Goal: Task Accomplishment & Management: Manage account settings

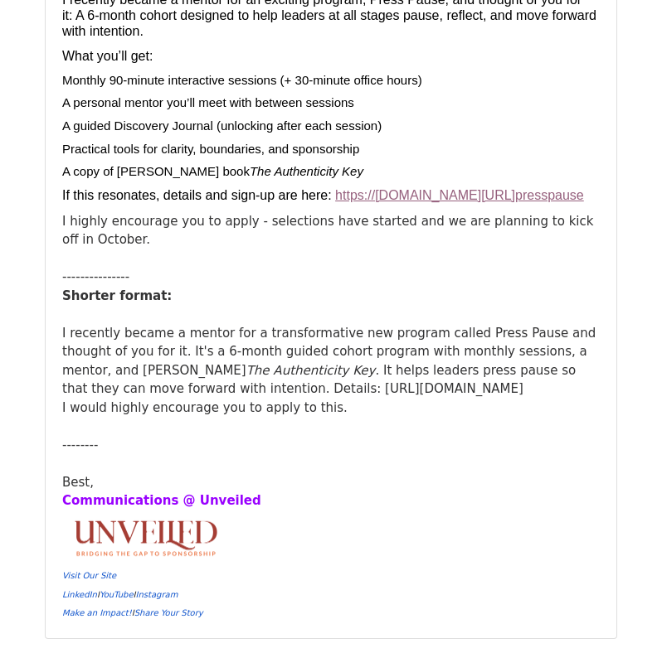
scroll to position [9034, 0]
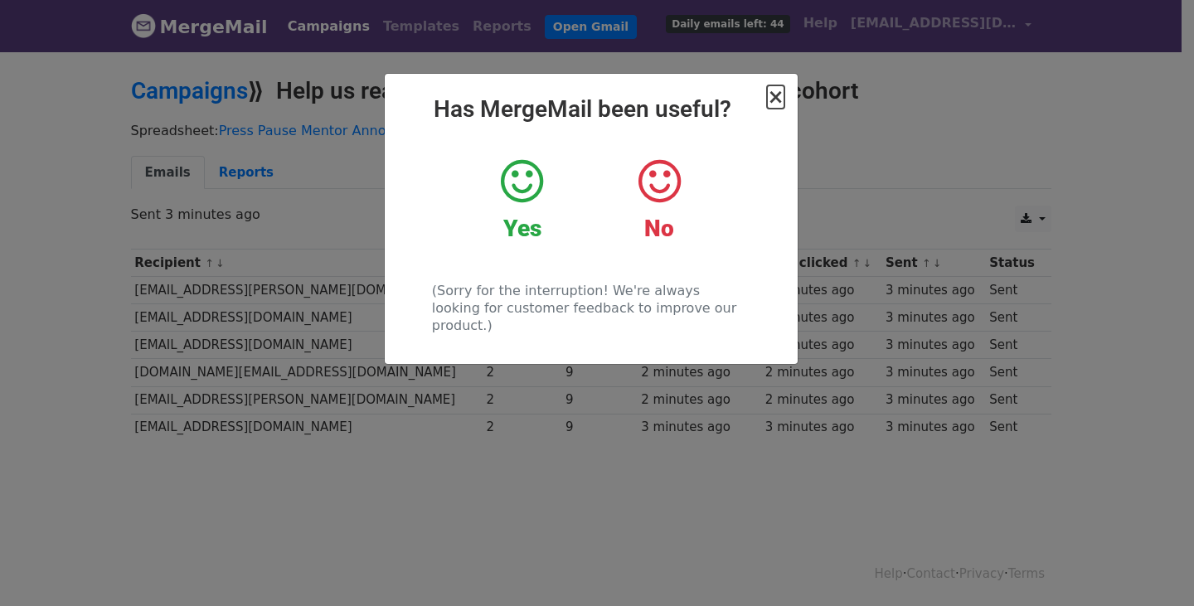
click at [778, 100] on span "×" at bounding box center [775, 96] width 17 height 23
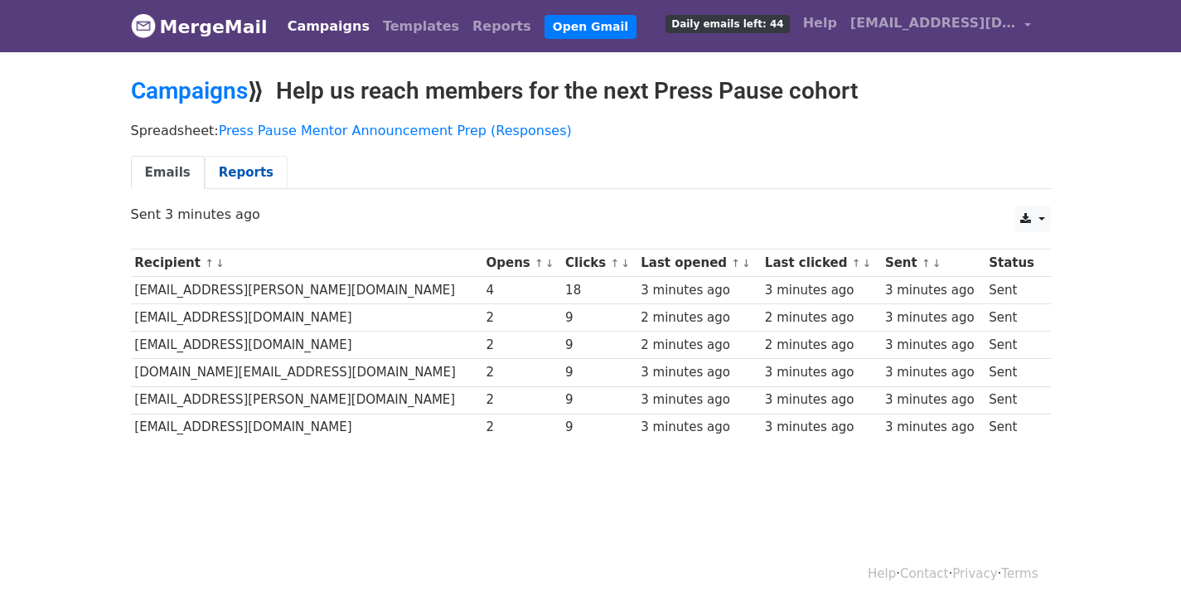
click at [235, 174] on link "Reports" at bounding box center [246, 173] width 83 height 34
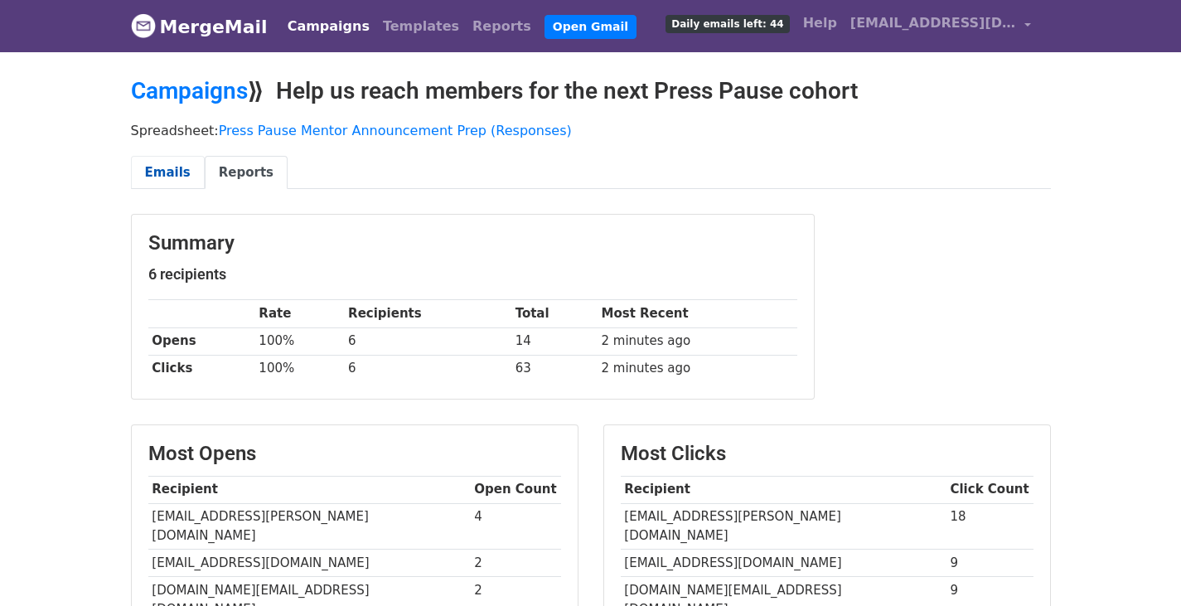
click at [169, 175] on link "Emails" at bounding box center [168, 173] width 74 height 34
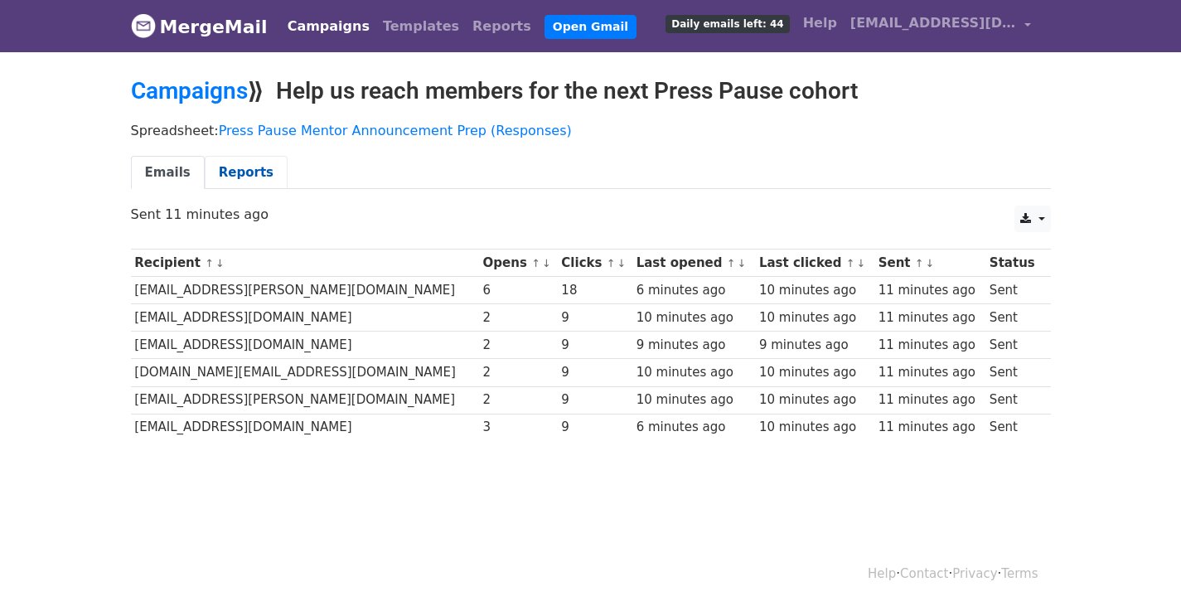
click at [218, 173] on link "Reports" at bounding box center [246, 173] width 83 height 34
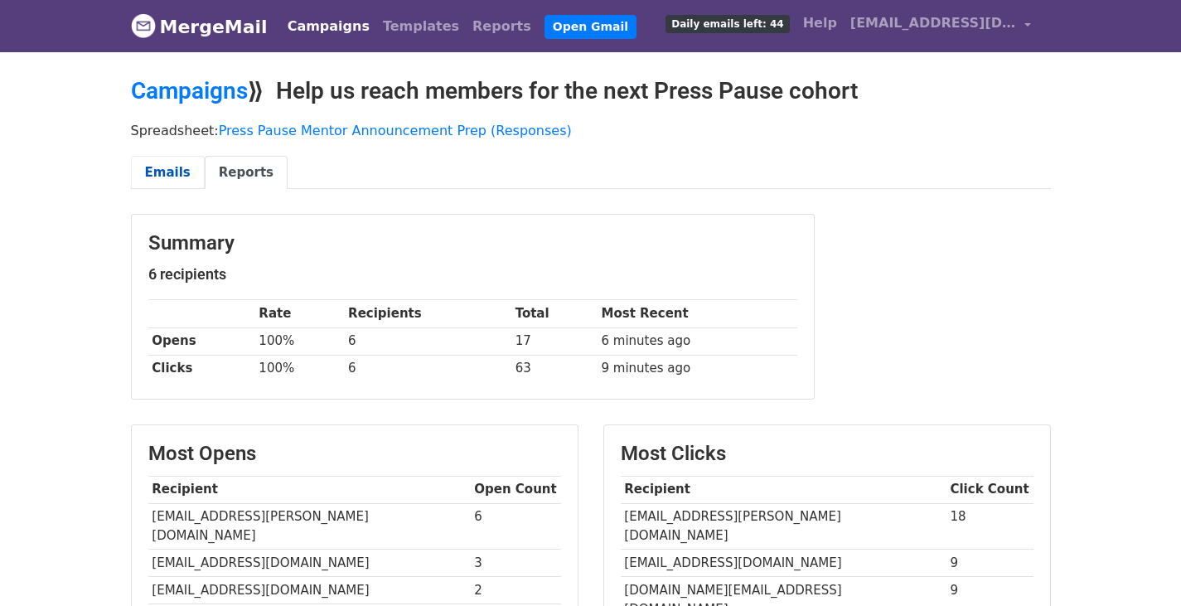
click at [181, 169] on link "Emails" at bounding box center [168, 173] width 74 height 34
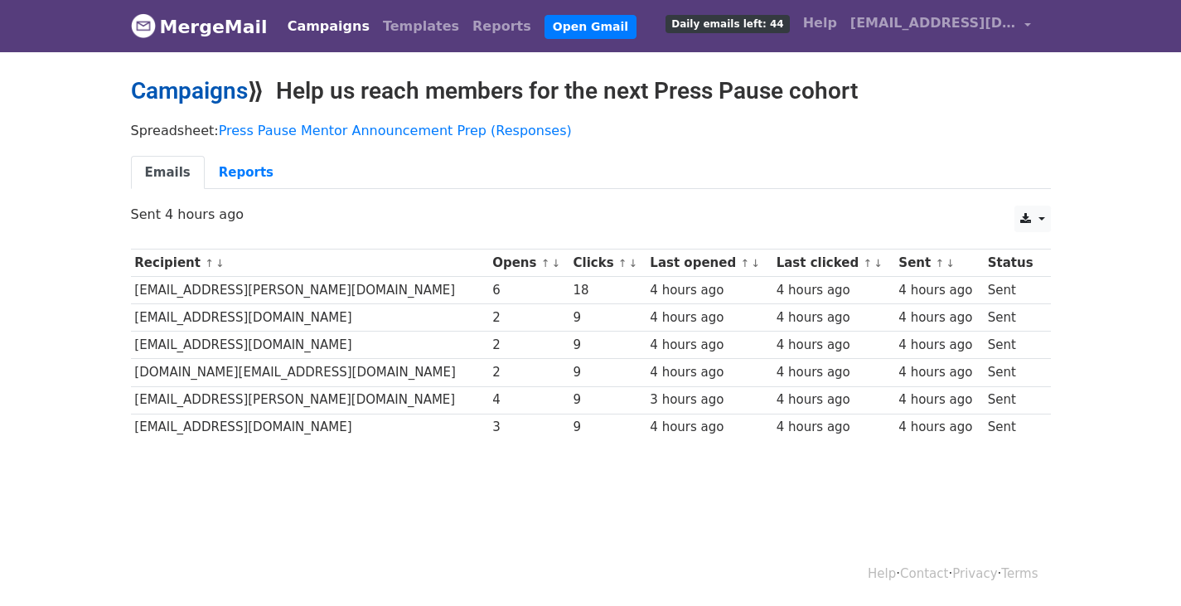
click at [206, 91] on link "Campaigns" at bounding box center [189, 90] width 117 height 27
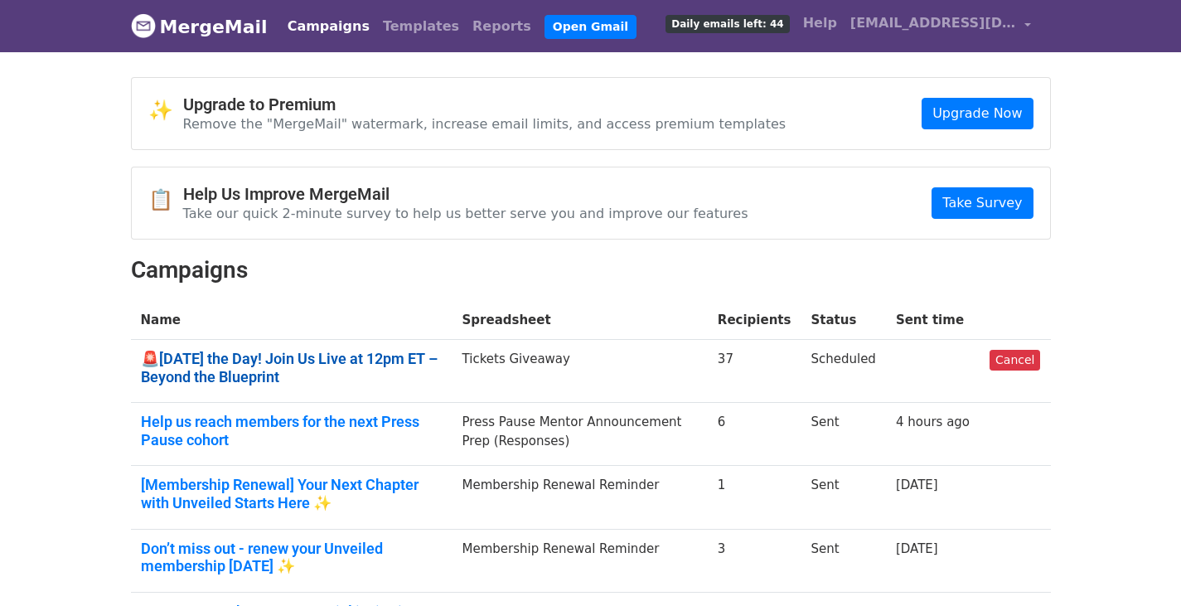
click at [192, 364] on link "🚨Today’s the Day! Join Us Live at 12pm ET – Beyond the Blueprint" at bounding box center [292, 368] width 302 height 36
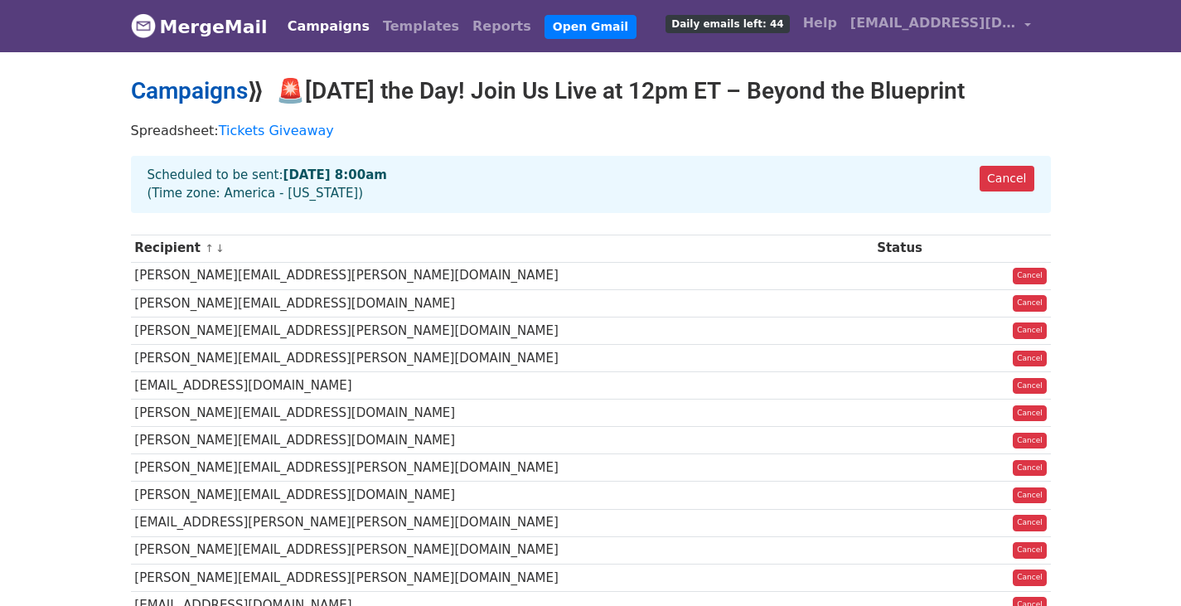
click at [201, 91] on link "Campaigns" at bounding box center [189, 90] width 117 height 27
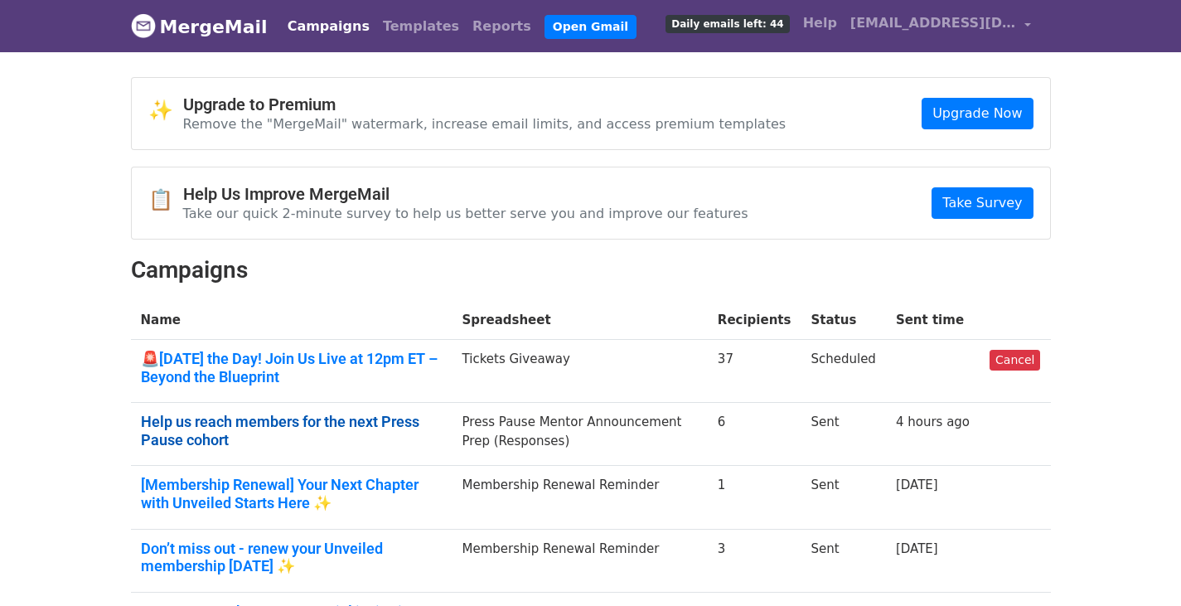
click at [150, 433] on link "Help us reach members for the next Press Pause cohort" at bounding box center [292, 431] width 302 height 36
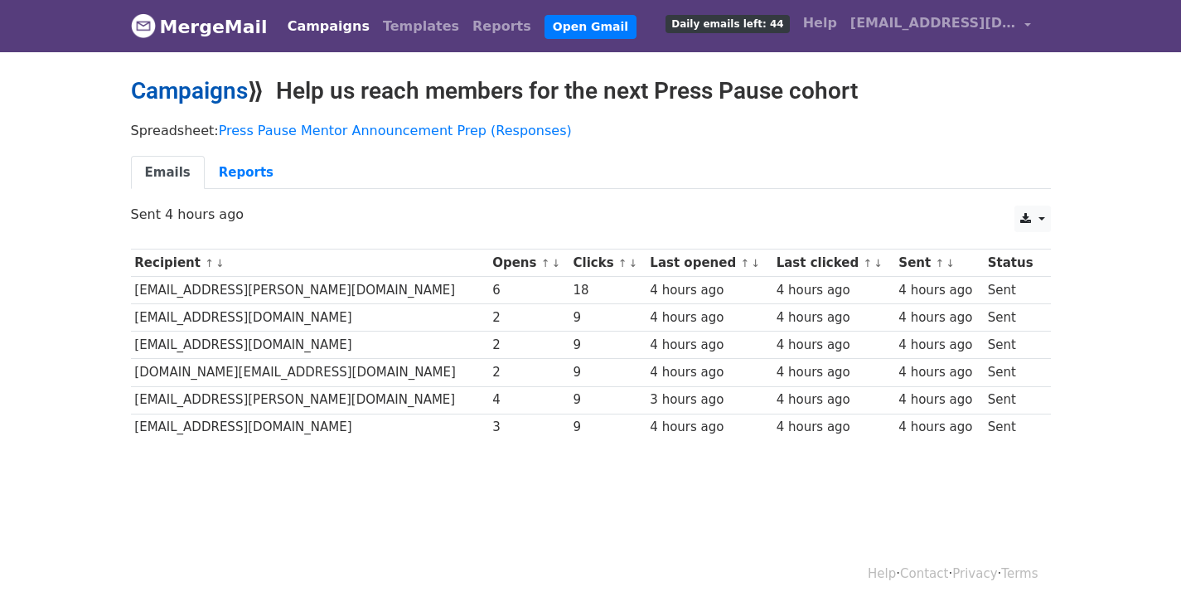
click at [181, 95] on link "Campaigns" at bounding box center [189, 90] width 117 height 27
